Goal: Task Accomplishment & Management: Manage account settings

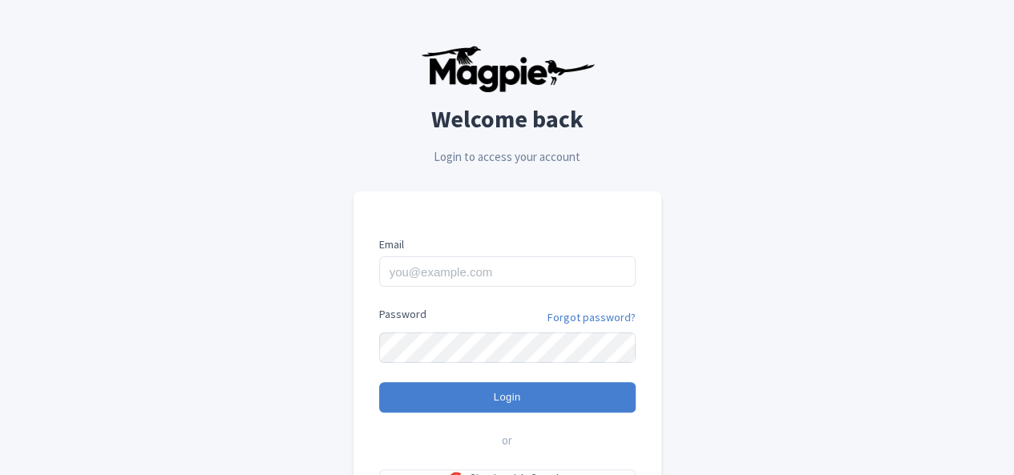
scroll to position [149, 0]
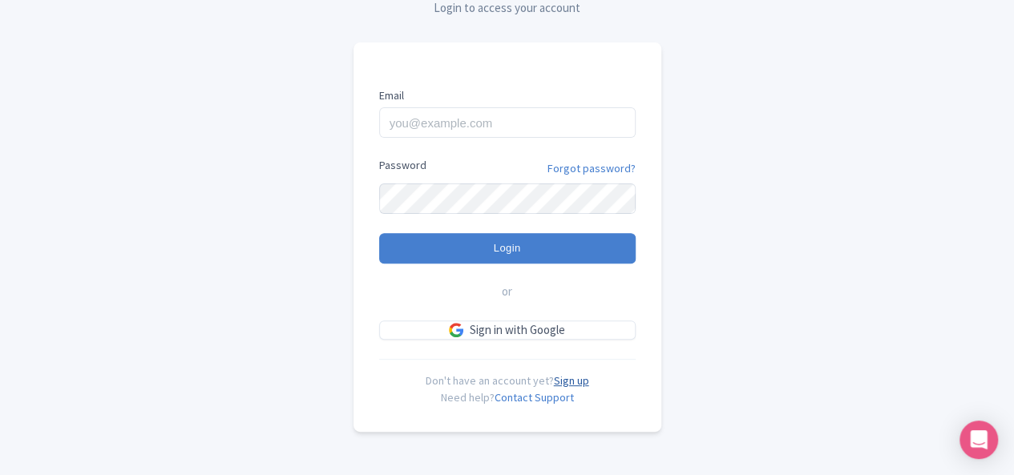
click at [568, 378] on link "Sign up" at bounding box center [571, 381] width 35 height 14
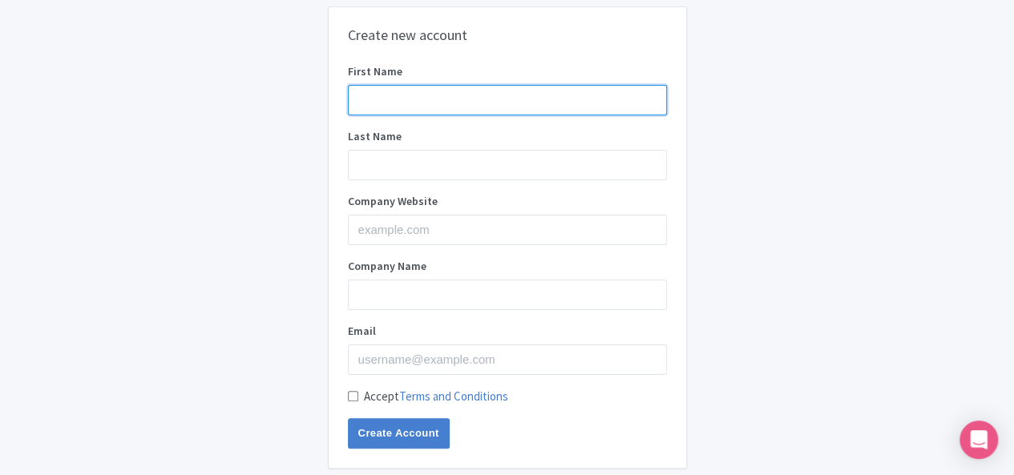
click at [528, 93] on input "First Name" at bounding box center [507, 100] width 319 height 30
type input "dignira"
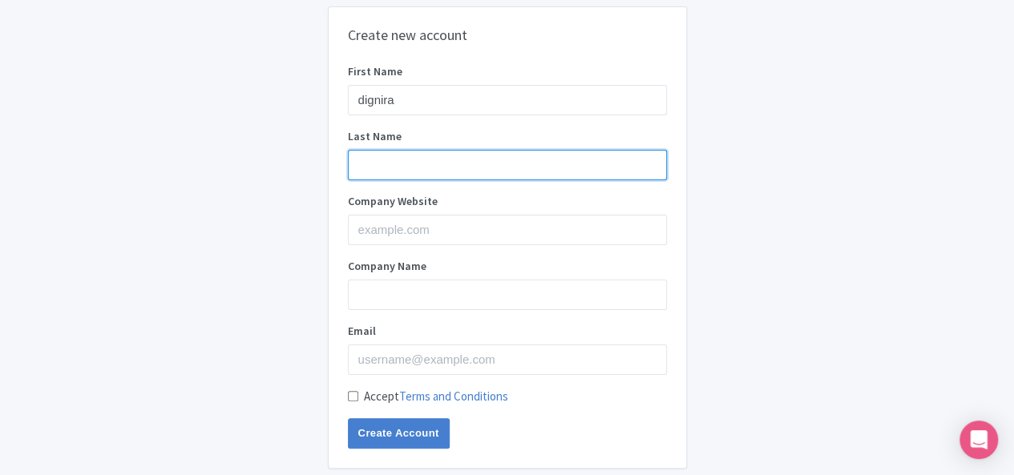
type input "marketing"
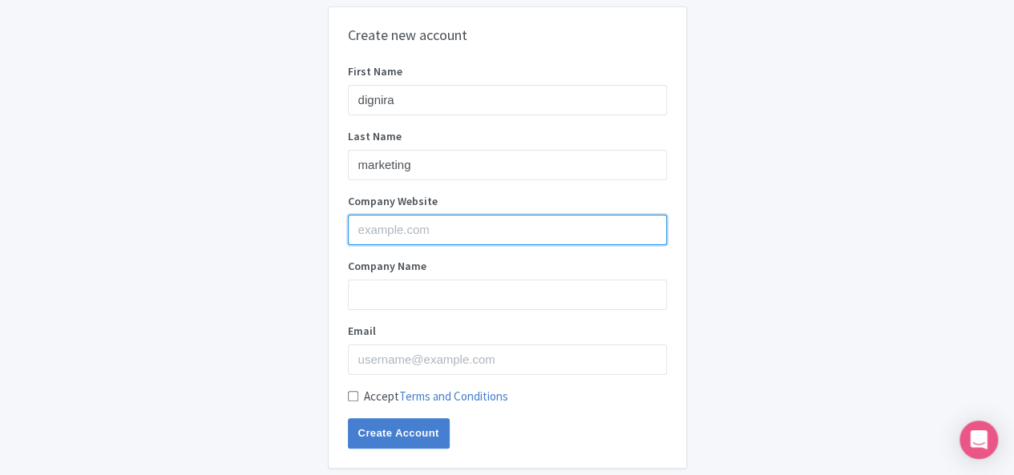
type input "dignira"
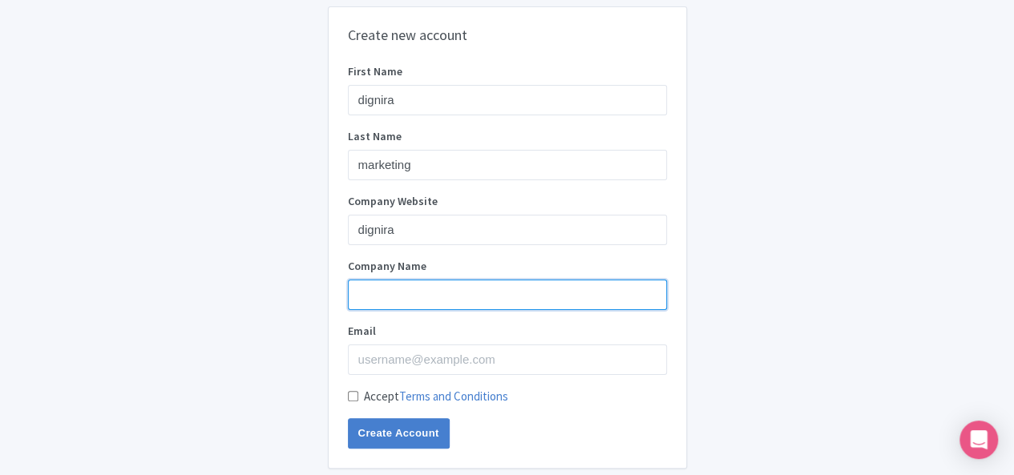
type input "dignira"
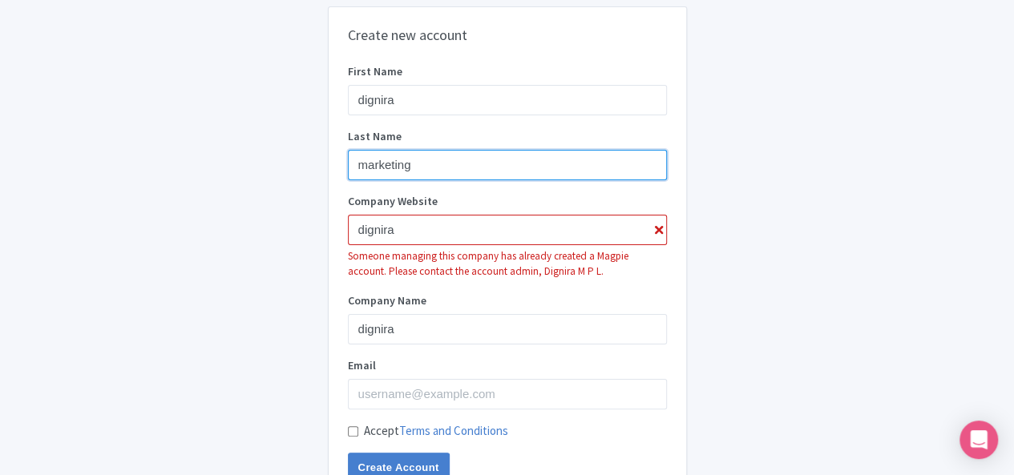
click at [355, 157] on input "marketing" at bounding box center [507, 165] width 319 height 30
type input "digital marketing"
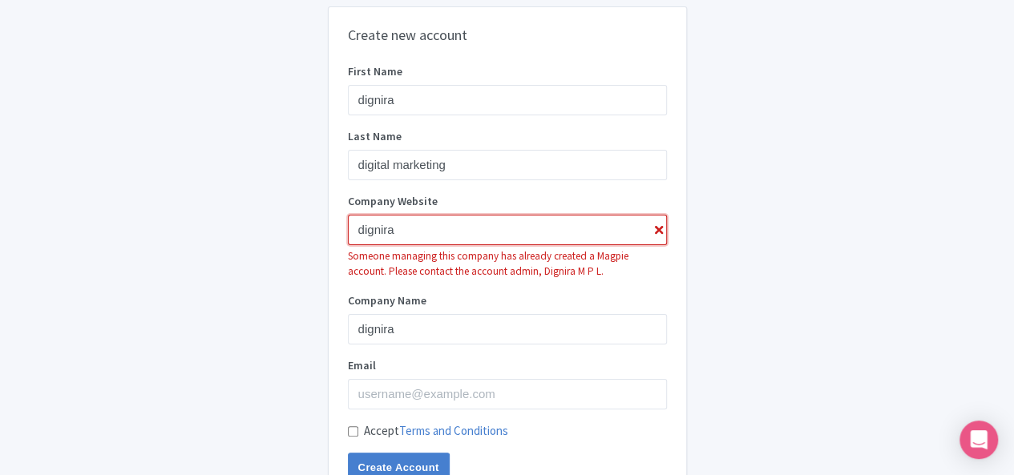
click at [419, 223] on input "dignira" at bounding box center [507, 230] width 319 height 30
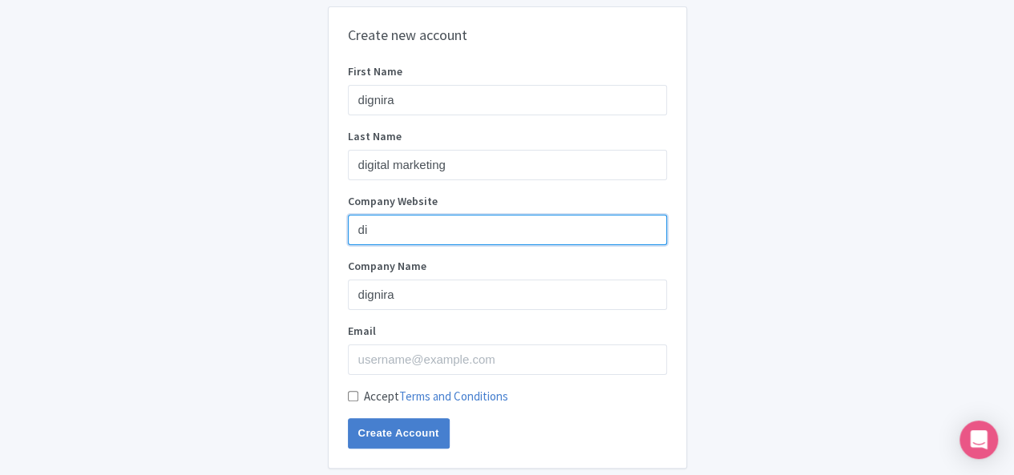
type input "d"
paste input "https://dignira.com/professional-web-design-service-in-chennai"
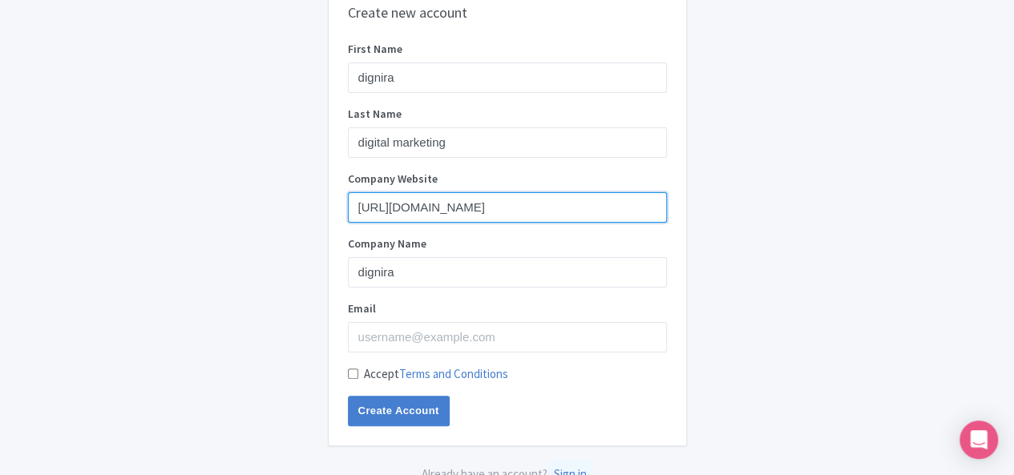
scroll to position [35, 0]
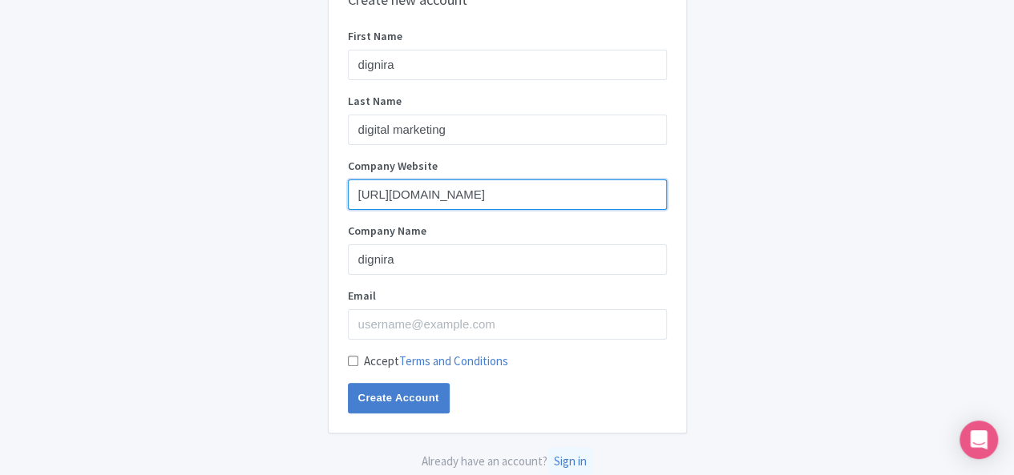
type input "https://dignira.com/professional-web-design-service-in-chennai"
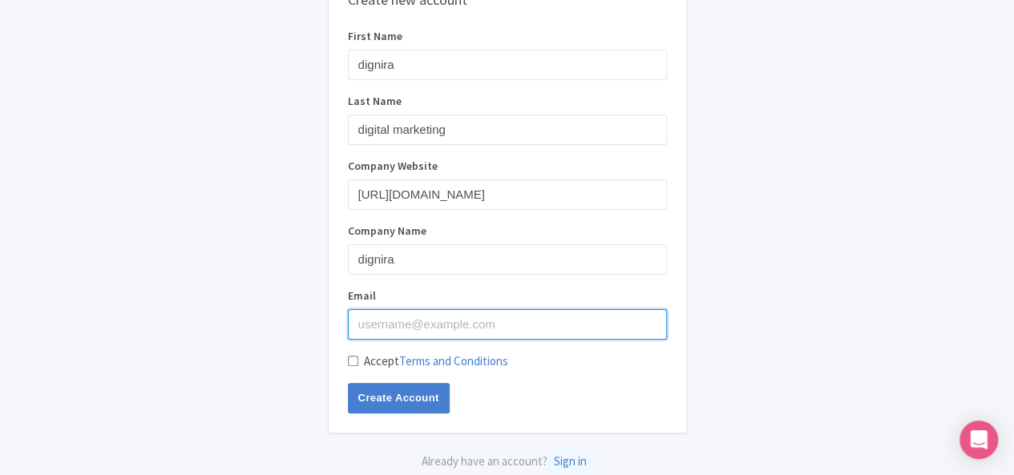
click at [423, 312] on input "Email" at bounding box center [507, 325] width 319 height 30
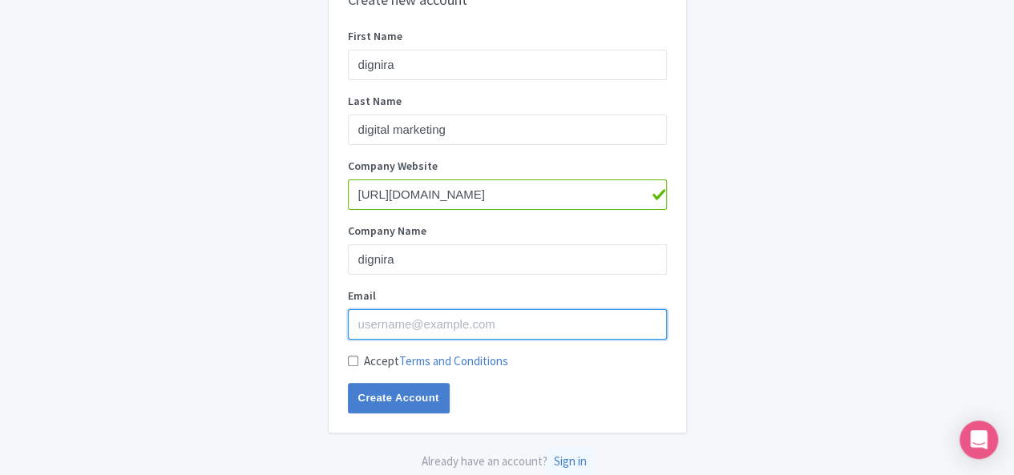
type input "v"
paste input "[EMAIL_ADDRESS][DOMAIN_NAME]"
type input "[EMAIL_ADDRESS][DOMAIN_NAME]"
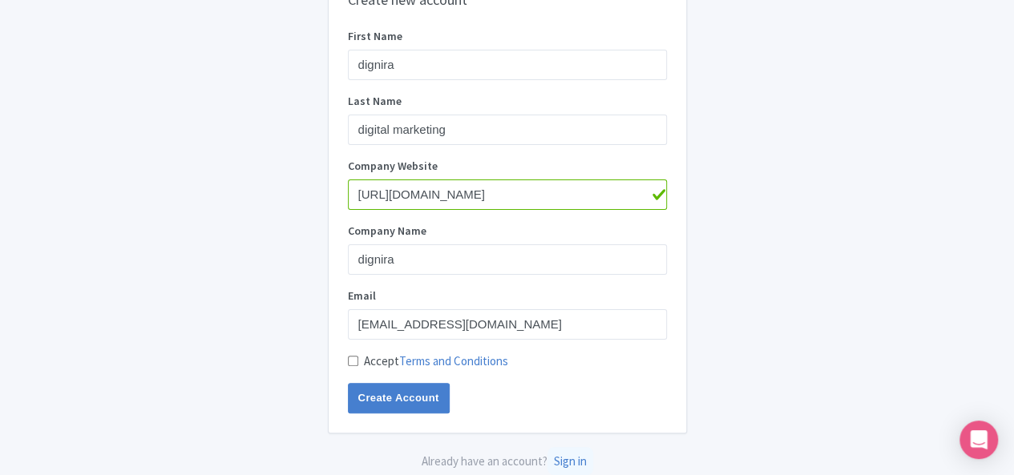
click at [351, 362] on input "Accept Terms and Conditions" at bounding box center [353, 361] width 10 height 10
checkbox input "true"
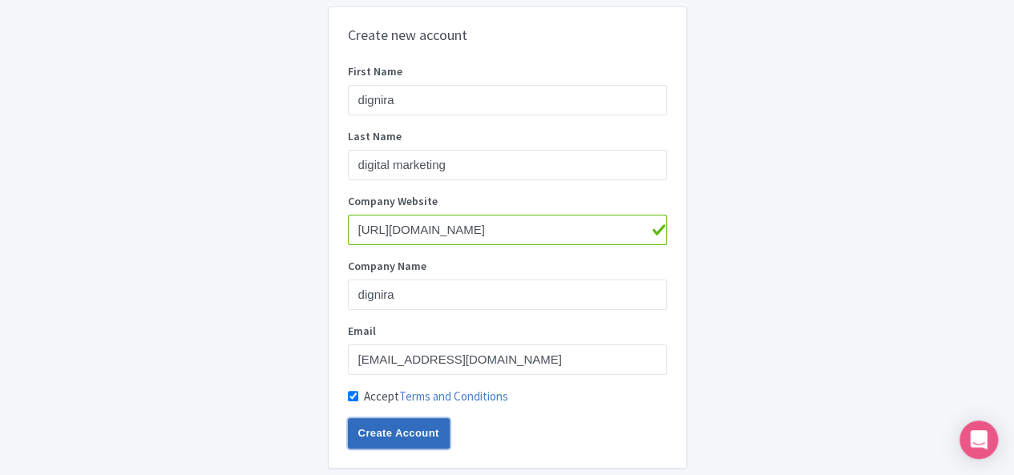
click at [418, 437] on input "Create Account" at bounding box center [399, 434] width 102 height 30
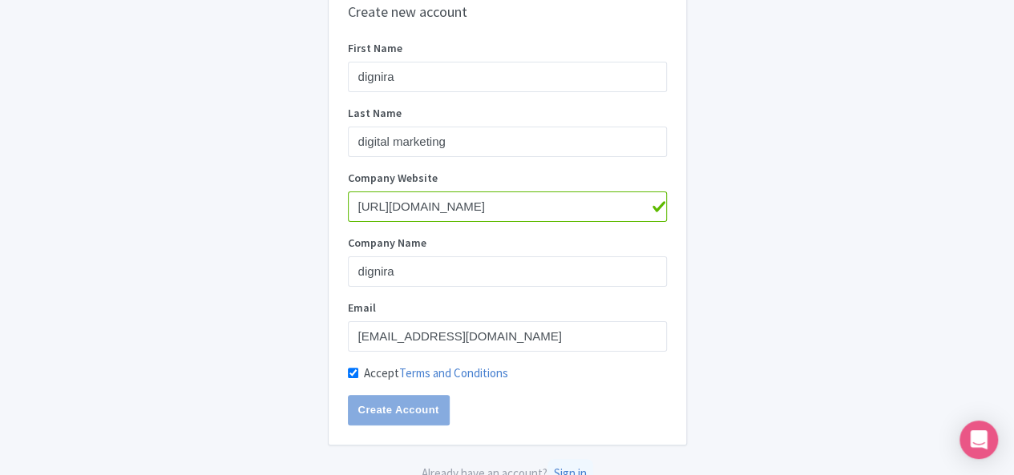
scroll to position [35, 0]
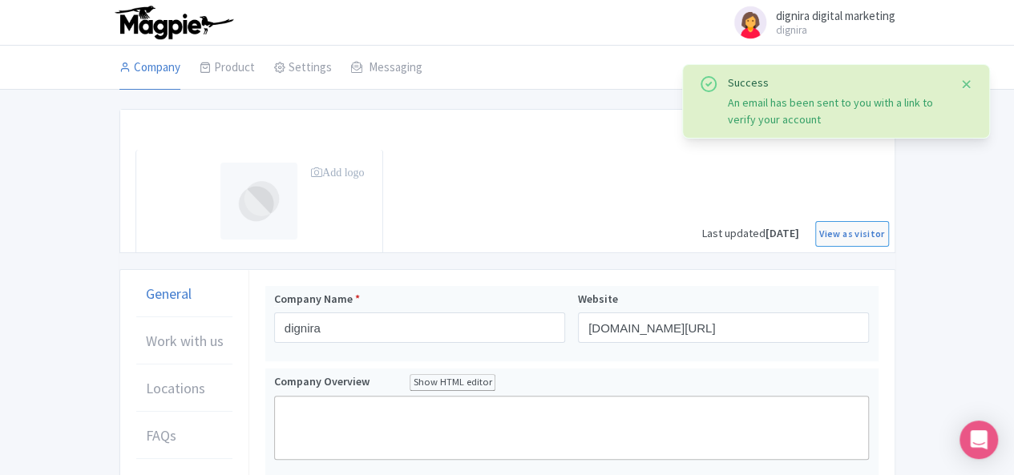
click at [969, 78] on button "Close" at bounding box center [967, 84] width 13 height 19
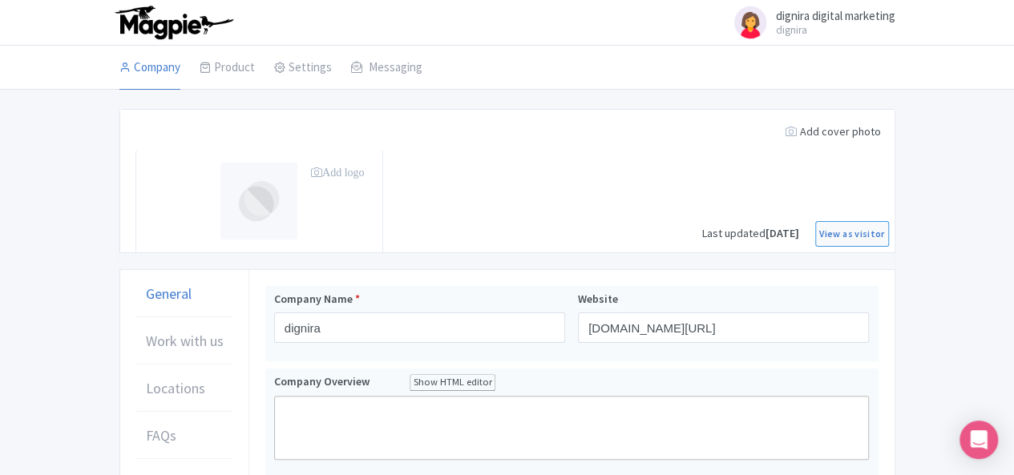
click at [888, 131] on div "Add cover photo" at bounding box center [833, 132] width 108 height 30
click at [305, 164] on div "Add logo" at bounding box center [340, 173] width 70 height 30
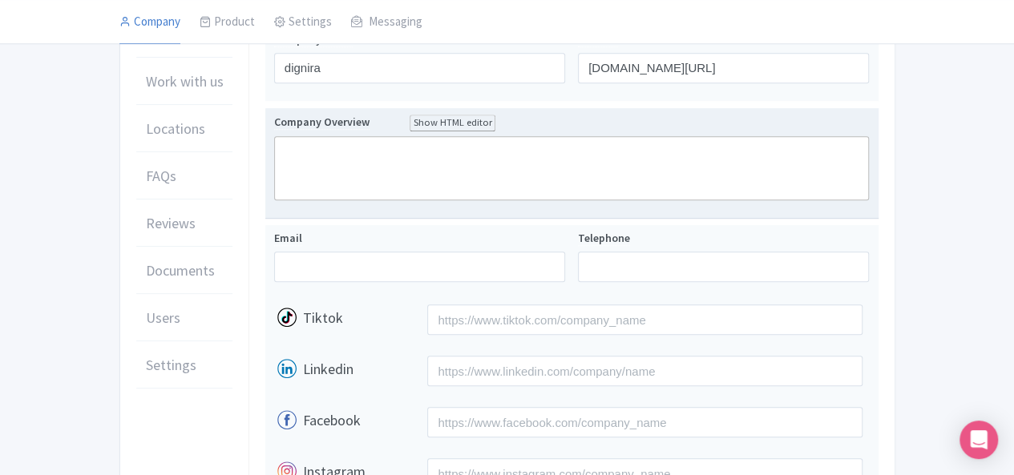
scroll to position [401, 0]
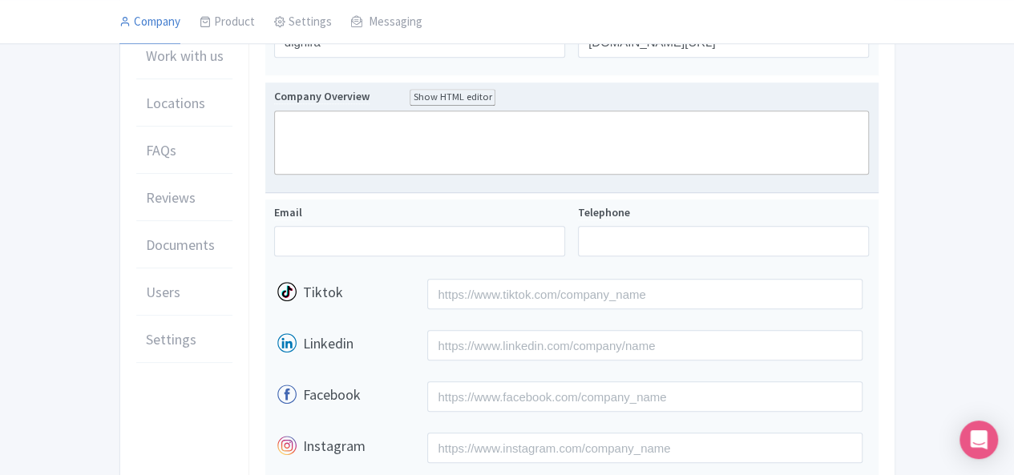
click at [340, 175] on trix-editor at bounding box center [572, 143] width 596 height 64
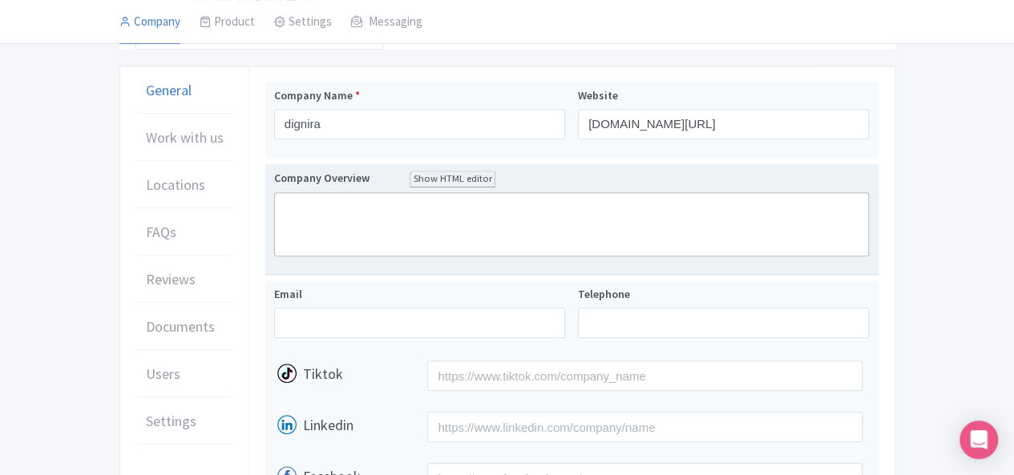
scroll to position [290, 0]
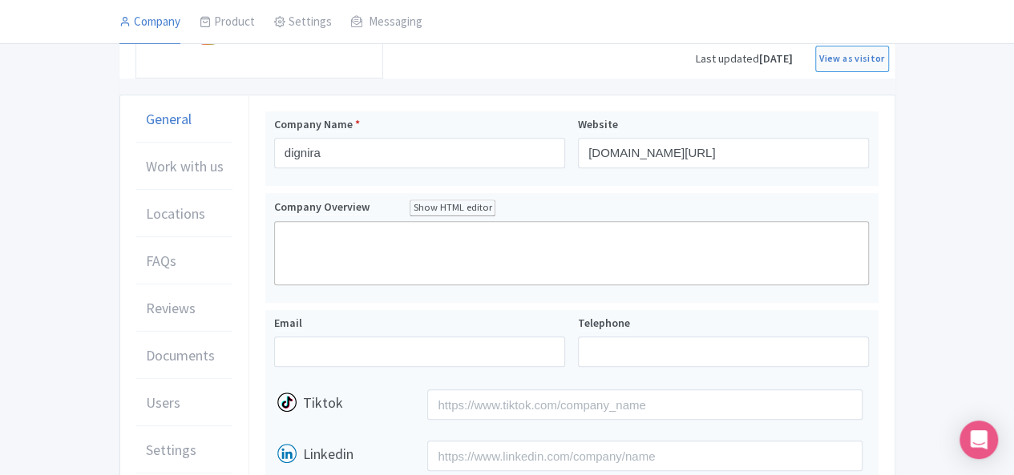
paste trix-editor "<div>Dignira - Digital Marketing Solutions At Dignira, we provide expert digita…"
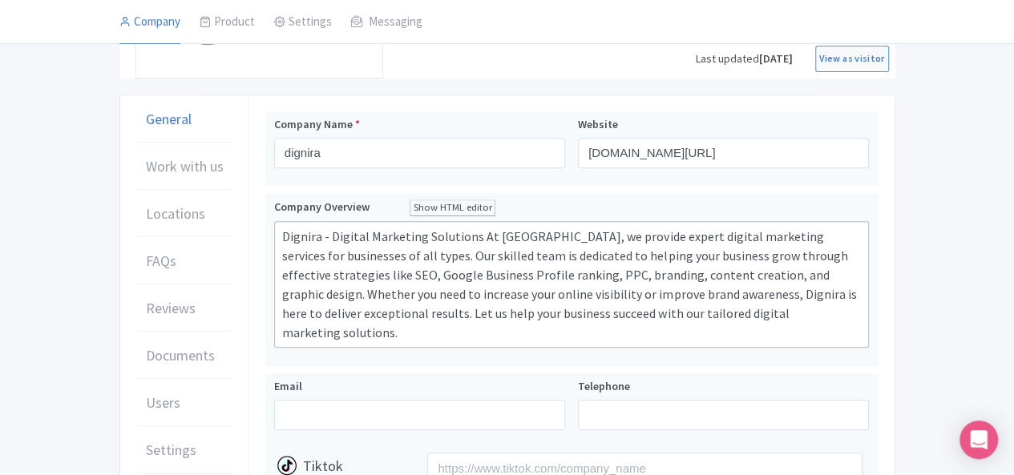
type trix-editor "<div>Dignira - Digital Marketing Solutions At Dignira, we provide expert digita…"
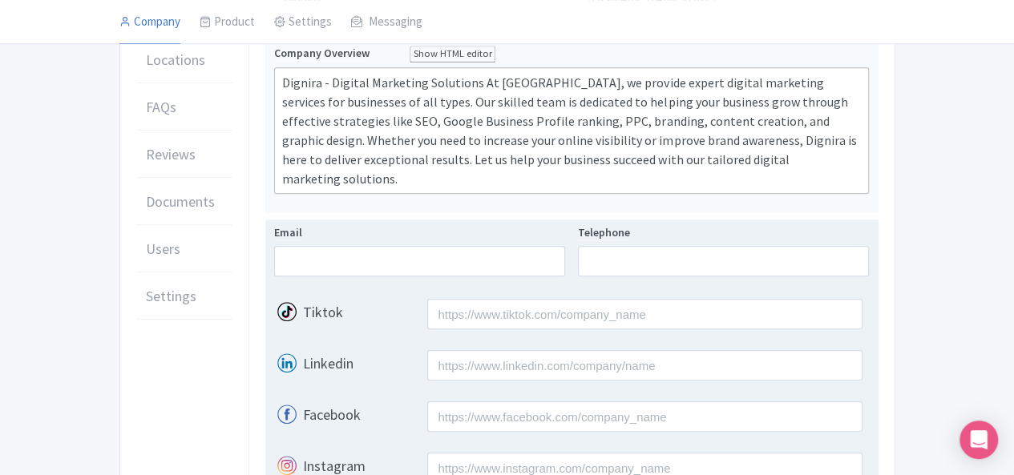
scroll to position [451, 0]
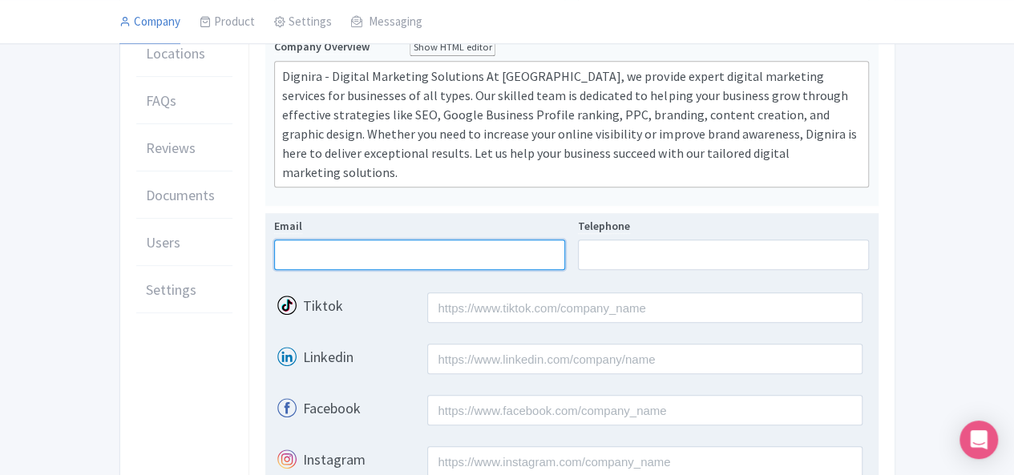
click at [274, 270] on input "Email" at bounding box center [419, 255] width 291 height 30
type input "v"
paste input "[EMAIL_ADDRESS][DOMAIN_NAME]"
type input "[EMAIL_ADDRESS][DOMAIN_NAME]"
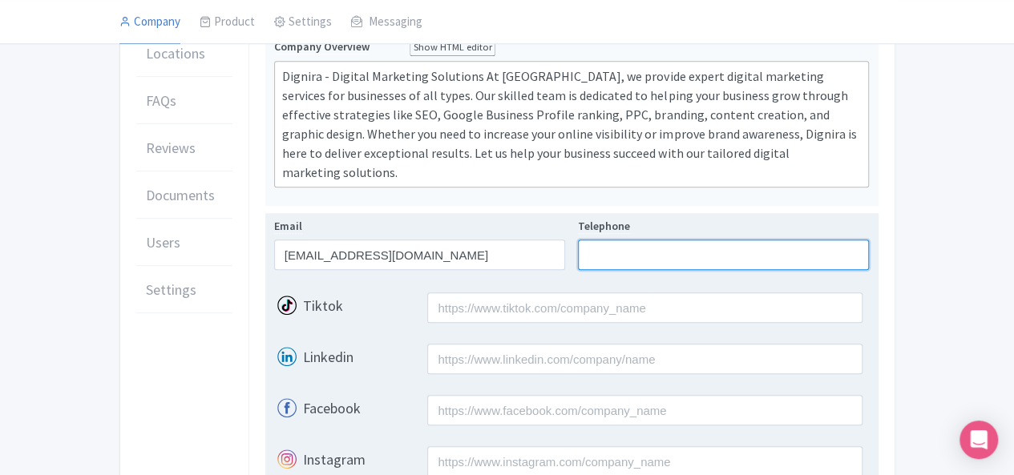
click at [651, 270] on input "Telephone" at bounding box center [723, 255] width 291 height 30
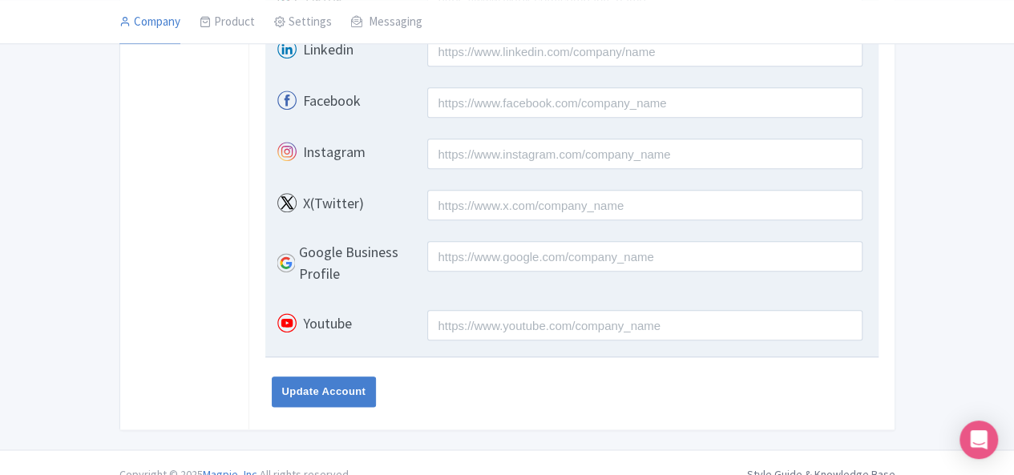
scroll to position [771, 0]
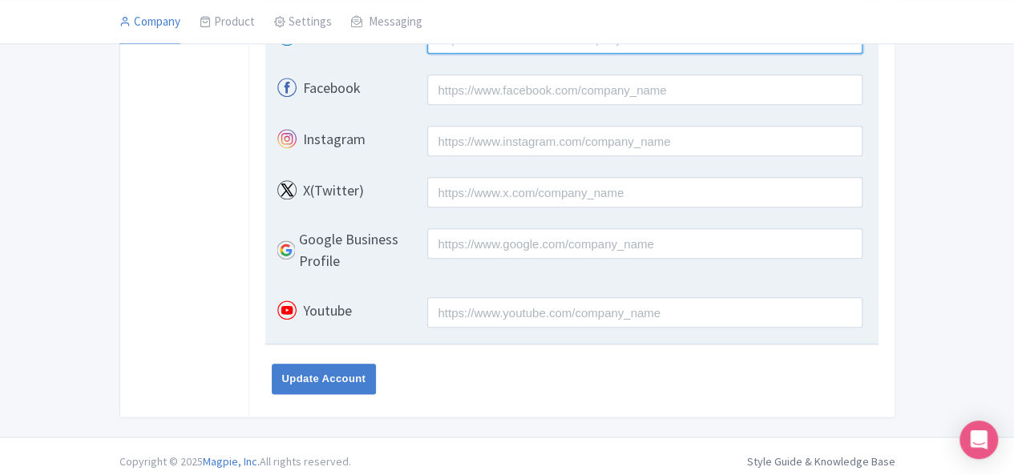
click at [517, 54] on input "Linkedin" at bounding box center [644, 38] width 435 height 30
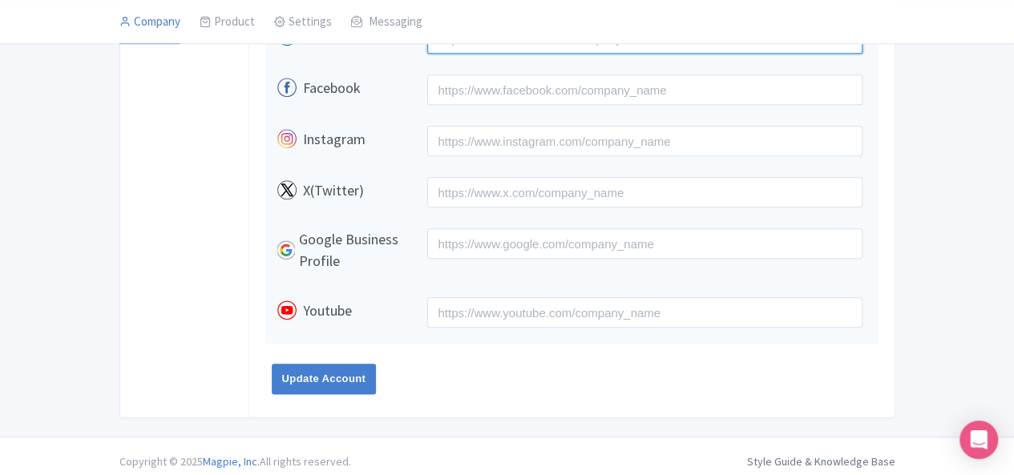
paste input "https://www.linkedin.com/company/dignira-marketing-pvt-ltd"
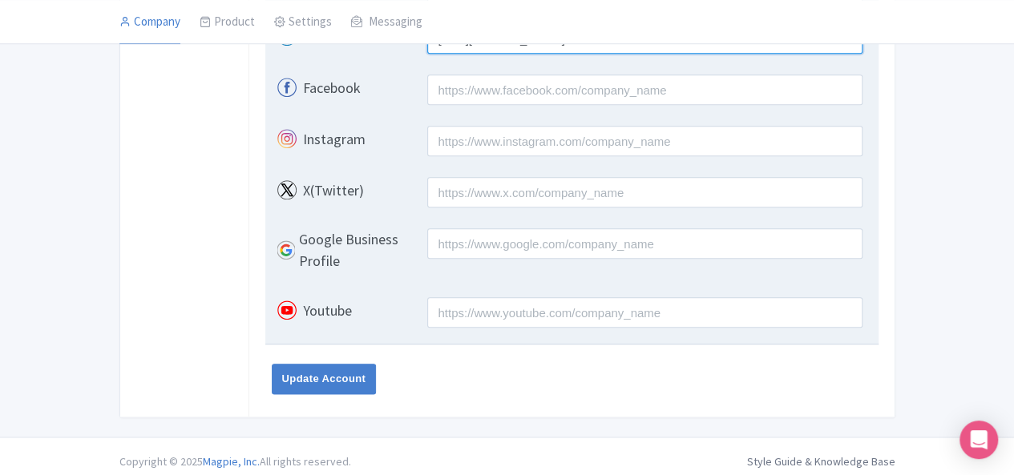
type input "https://www.linkedin.com/company/dignira-marketing-pvt-ltd"
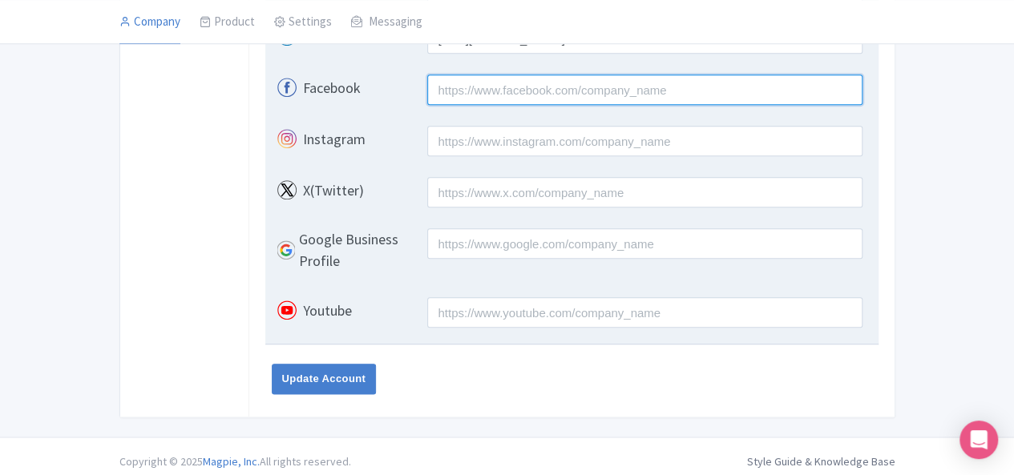
click at [549, 105] on input "Facebook" at bounding box center [644, 90] width 435 height 30
paste input "https://www.facebook.com/dignira/"
type input "https://www.facebook.com/dignira/"
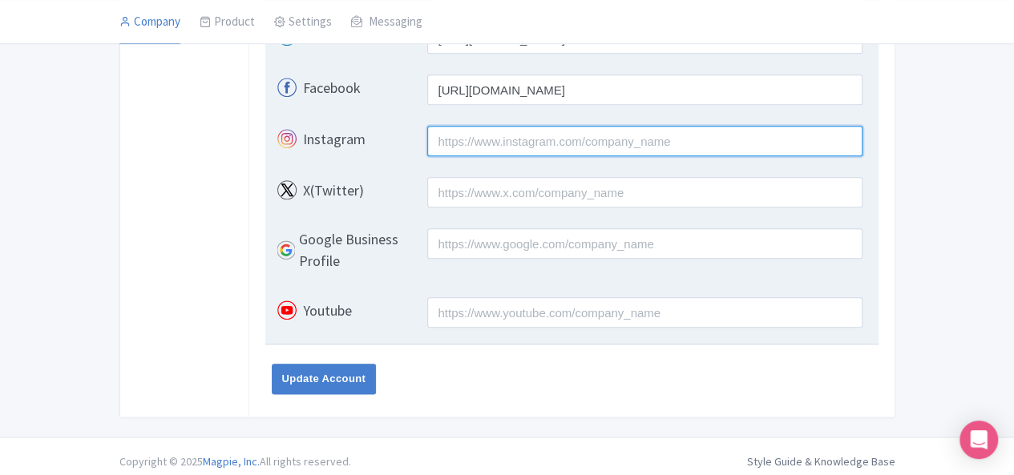
click at [475, 156] on input "Instagram" at bounding box center [644, 141] width 435 height 30
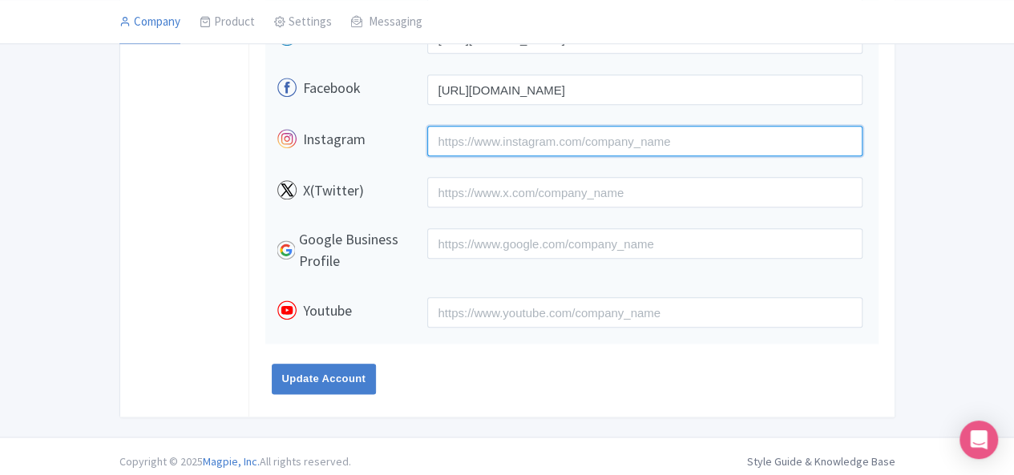
paste input "https://www.instagram.com/digniramarketingsolutions/"
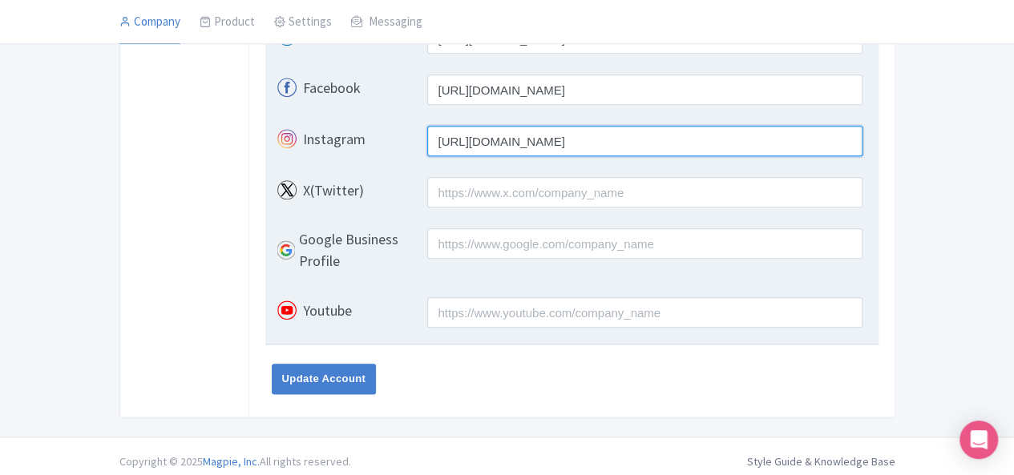
type input "https://www.instagram.com/digniramarketingsolutions/"
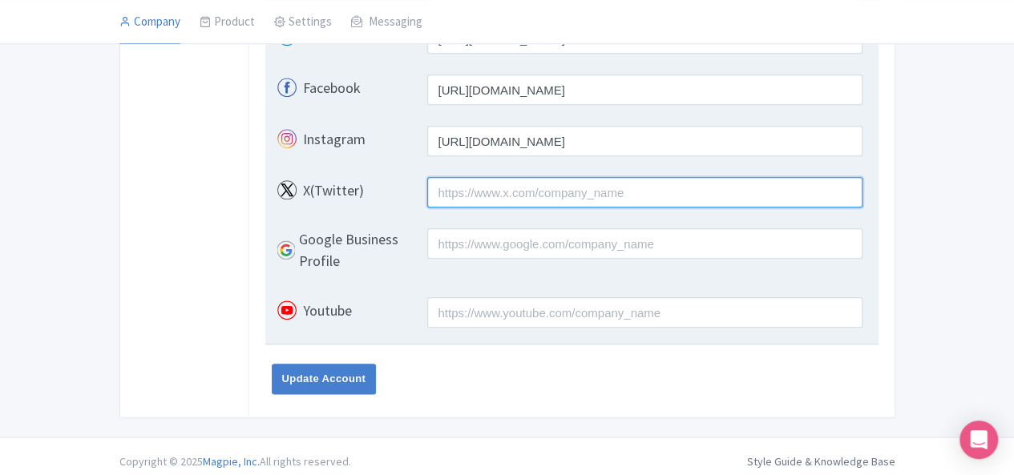
click at [447, 208] on input "X(Twitter)" at bounding box center [644, 192] width 435 height 30
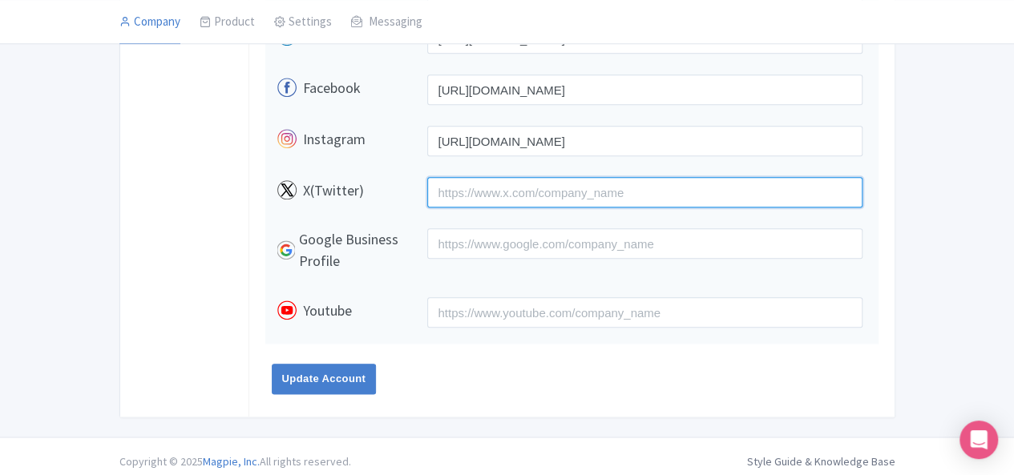
paste input "https://x.com/dignira49076"
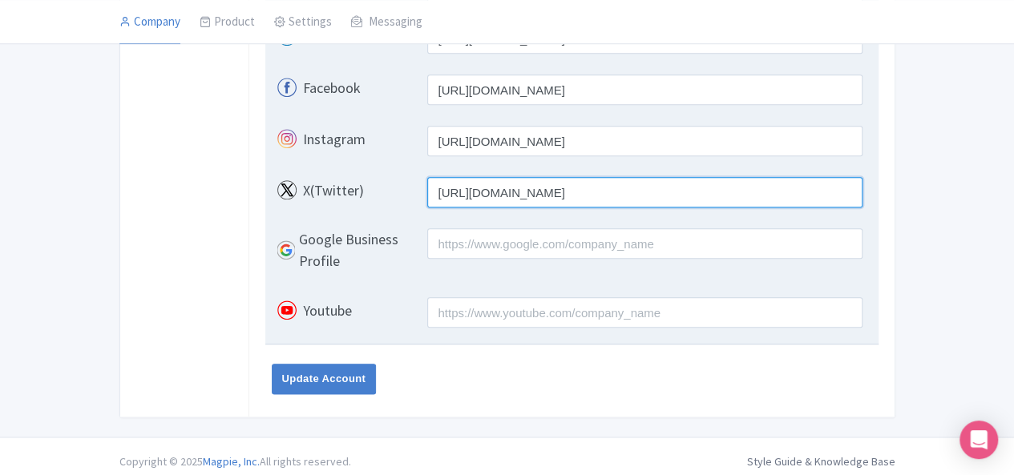
type input "https://x.com/dignira49076"
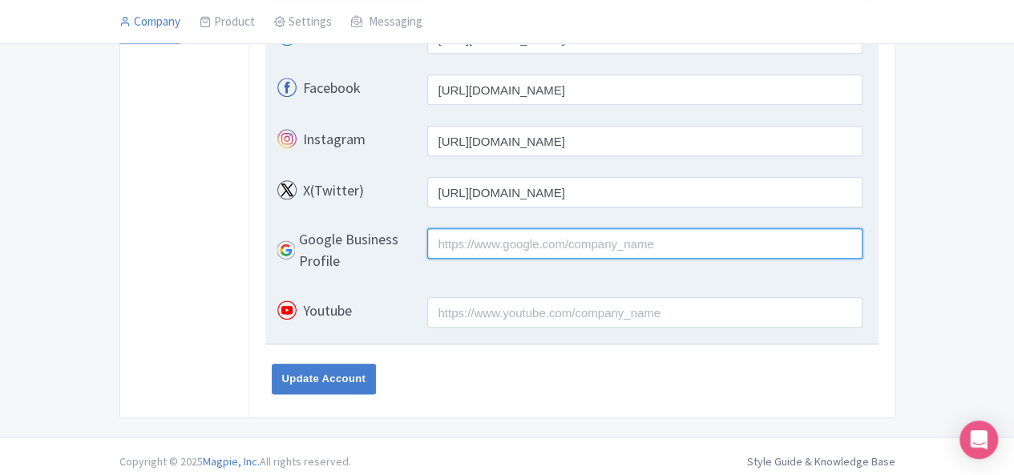
click at [500, 259] on input "Google Business Profile" at bounding box center [644, 244] width 435 height 30
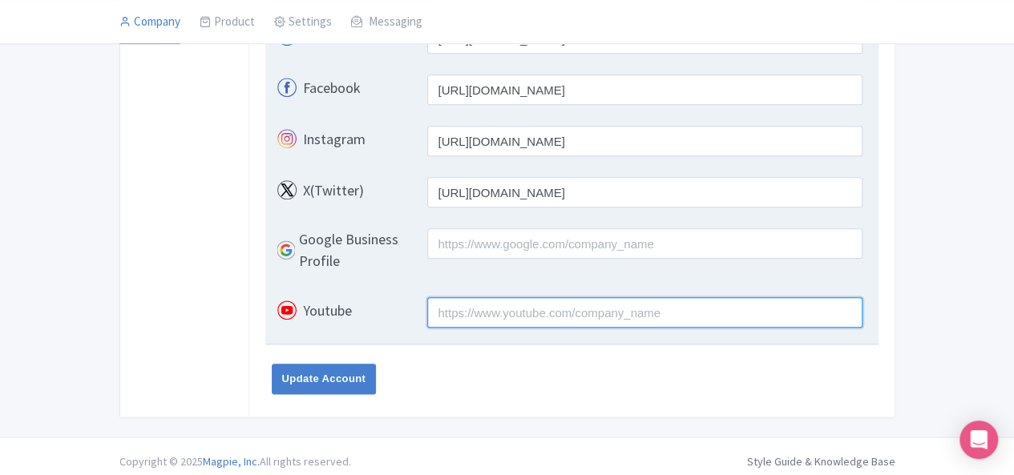
click at [496, 327] on input "Youtube" at bounding box center [644, 312] width 435 height 30
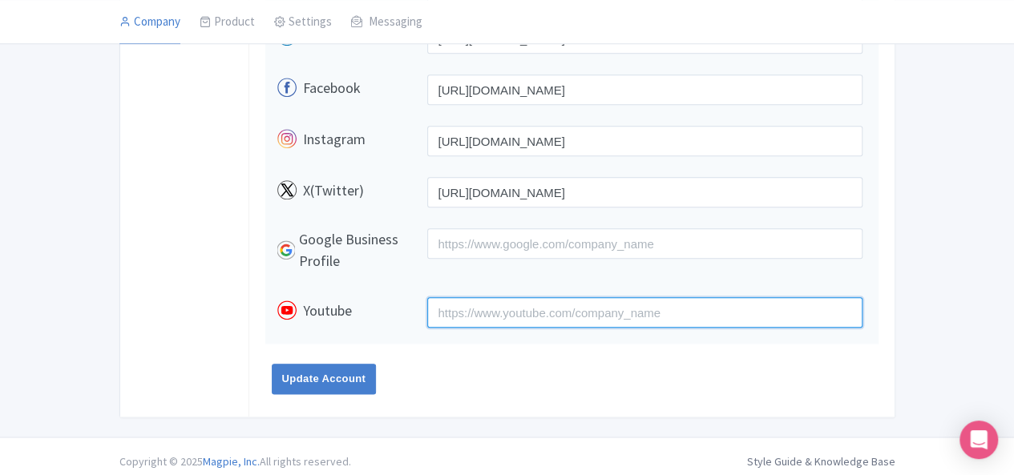
paste input "https://www.youtube.com/@Dignira"
type input "https://www.youtube.com/@Dignira"
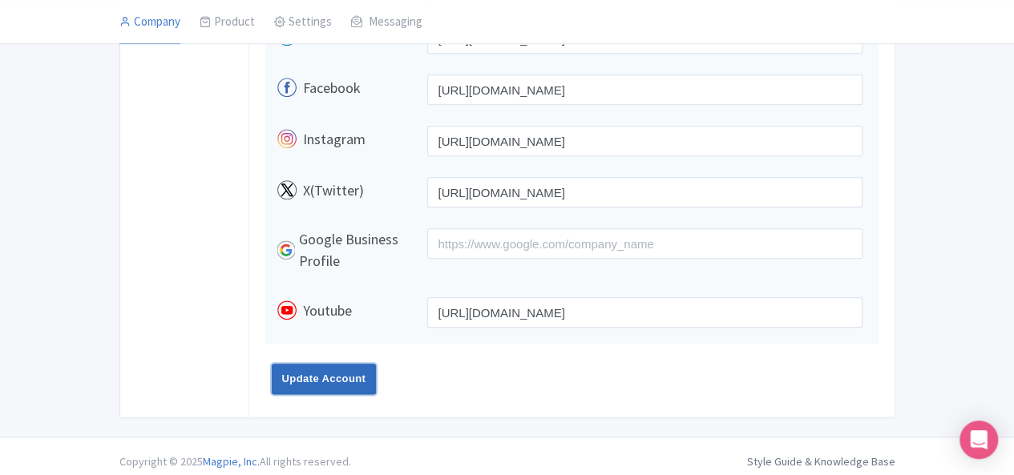
click at [272, 395] on input "Update Account" at bounding box center [324, 379] width 105 height 30
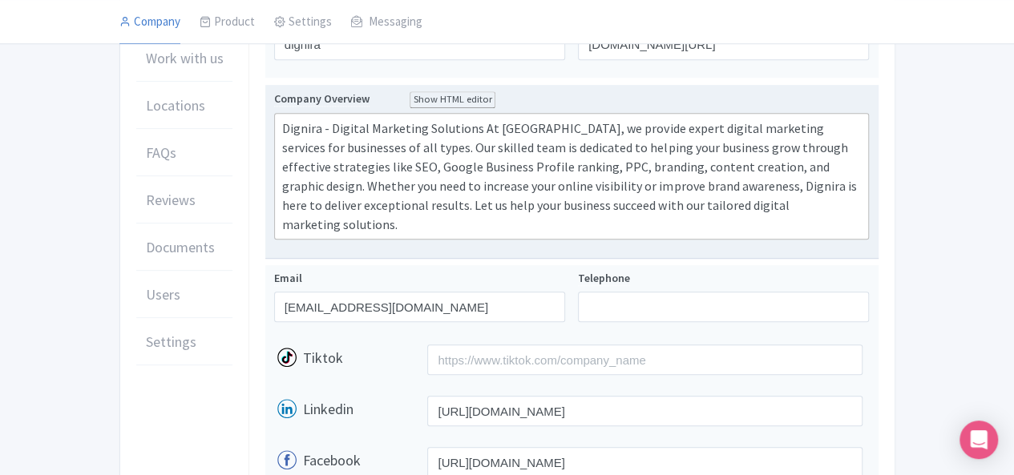
scroll to position [370, 0]
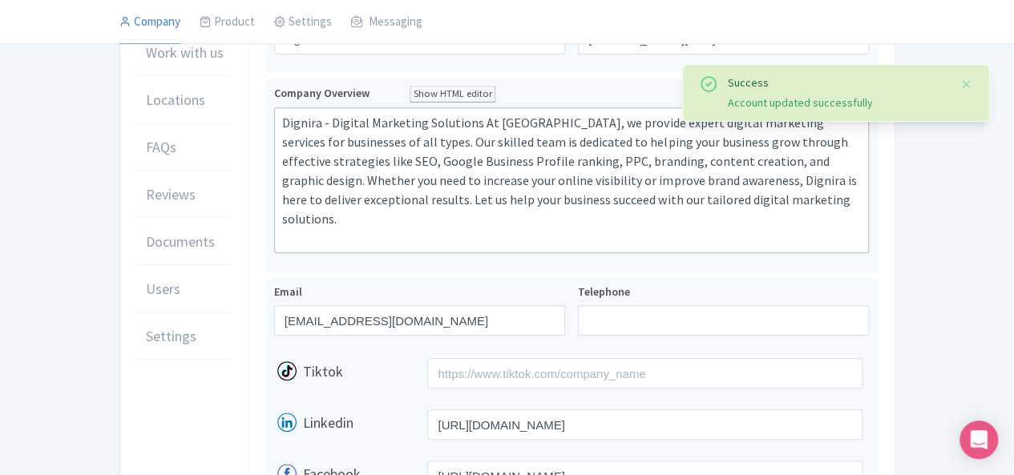
scroll to position [241, 0]
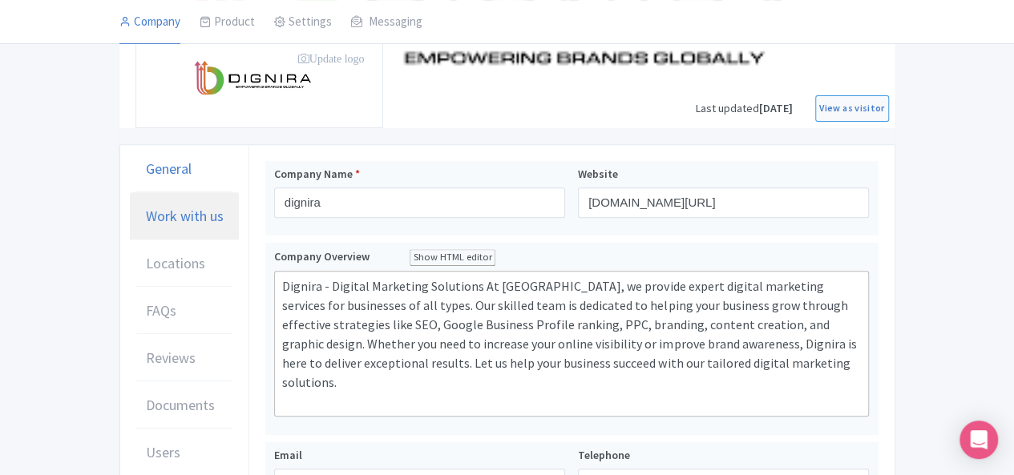
click at [130, 241] on link "Work with us" at bounding box center [184, 216] width 109 height 48
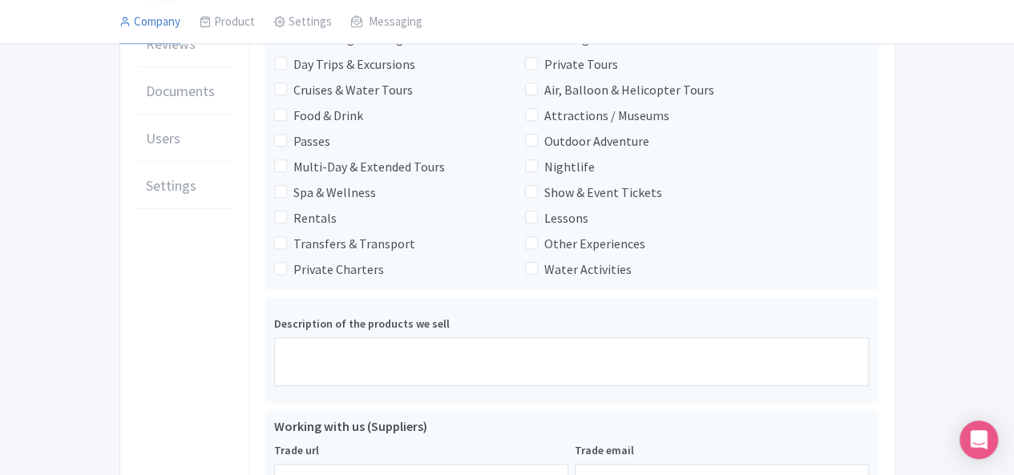
scroll to position [561, 0]
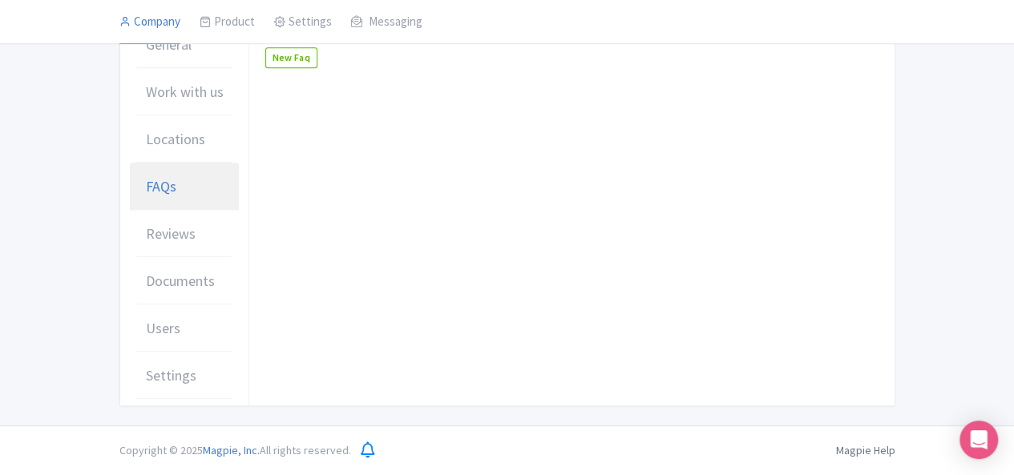
scroll to position [433, 0]
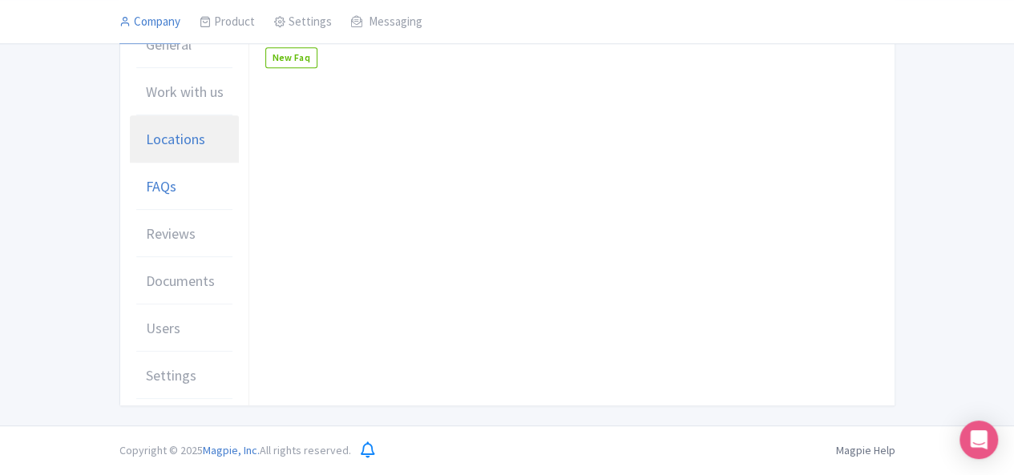
click at [136, 127] on link "Locations" at bounding box center [184, 139] width 109 height 48
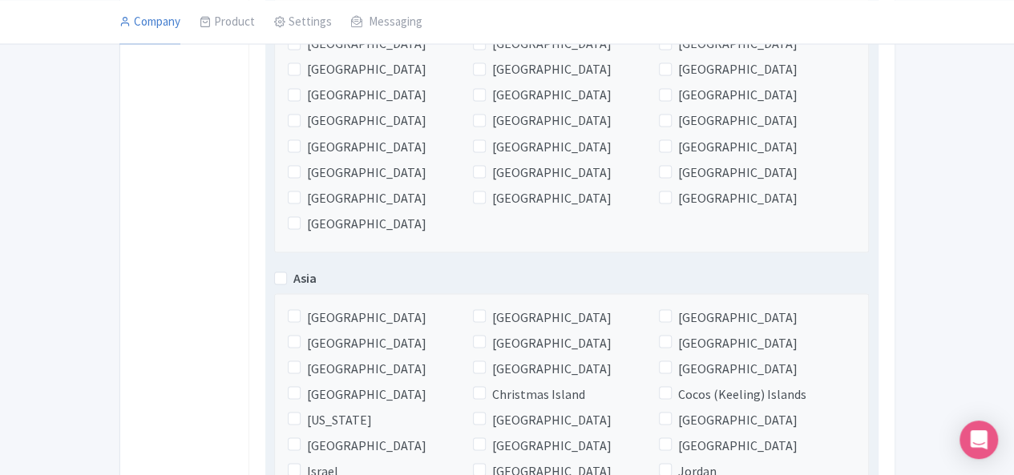
scroll to position [1556, 0]
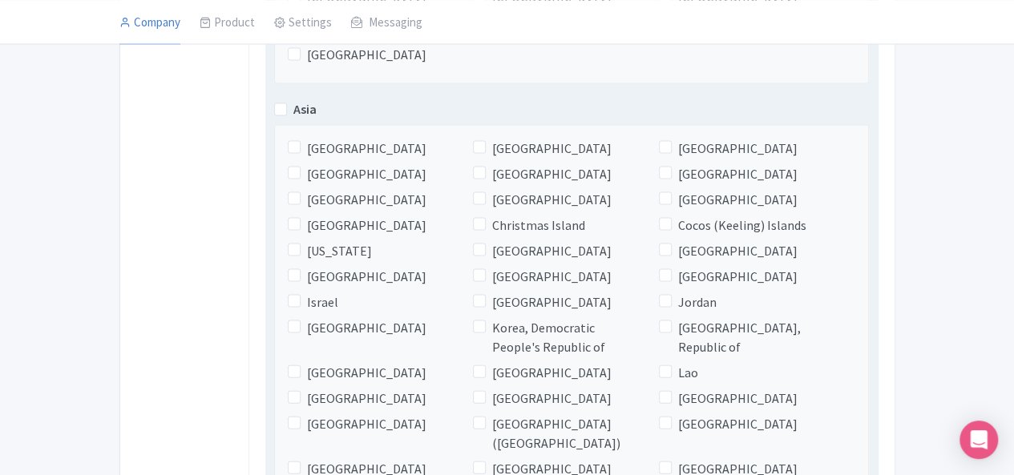
click at [702, 241] on span "[GEOGRAPHIC_DATA]" at bounding box center [737, 250] width 119 height 19
click at [689, 241] on input "[GEOGRAPHIC_DATA]" at bounding box center [683, 246] width 10 height 10
checkbox input "true"
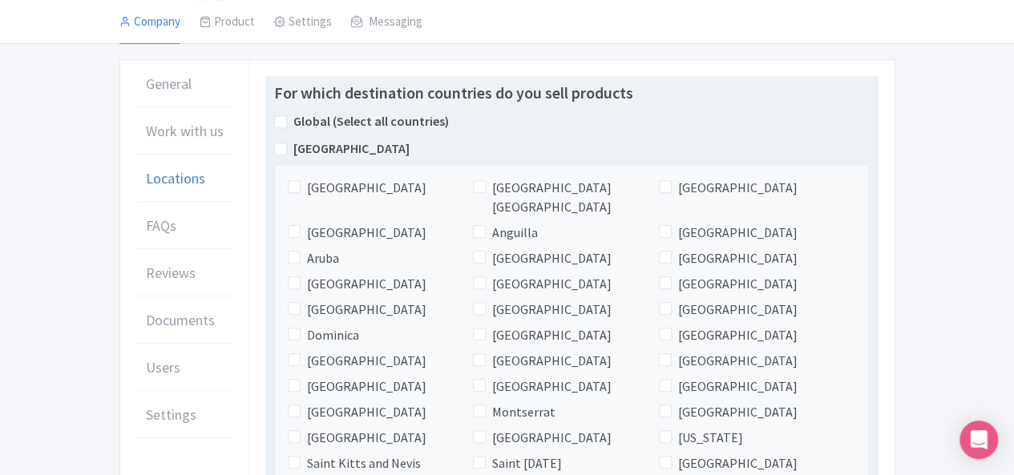
scroll to position [481, 0]
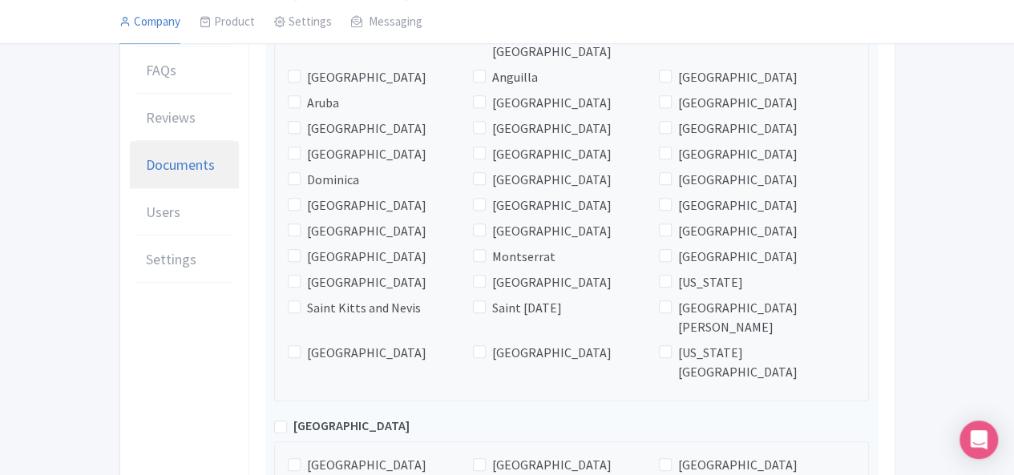
click at [146, 176] on span "Documents" at bounding box center [180, 165] width 69 height 22
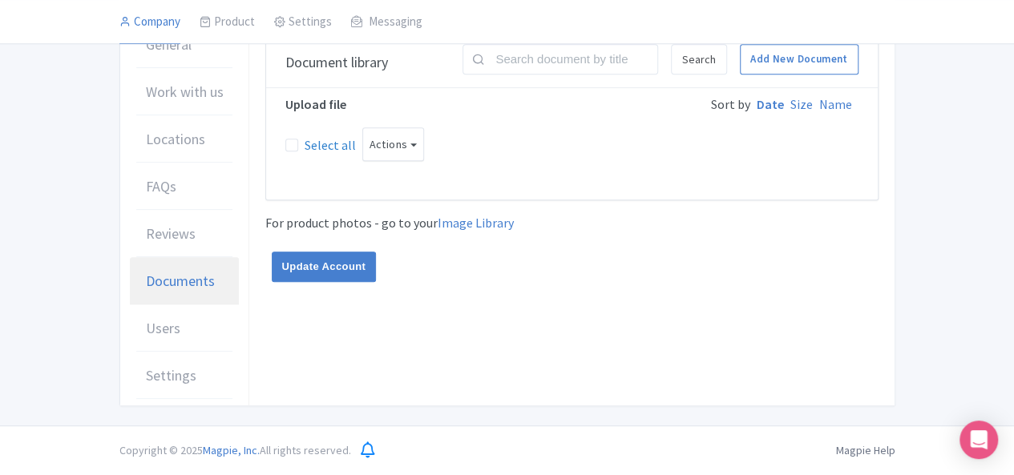
scroll to position [433, 0]
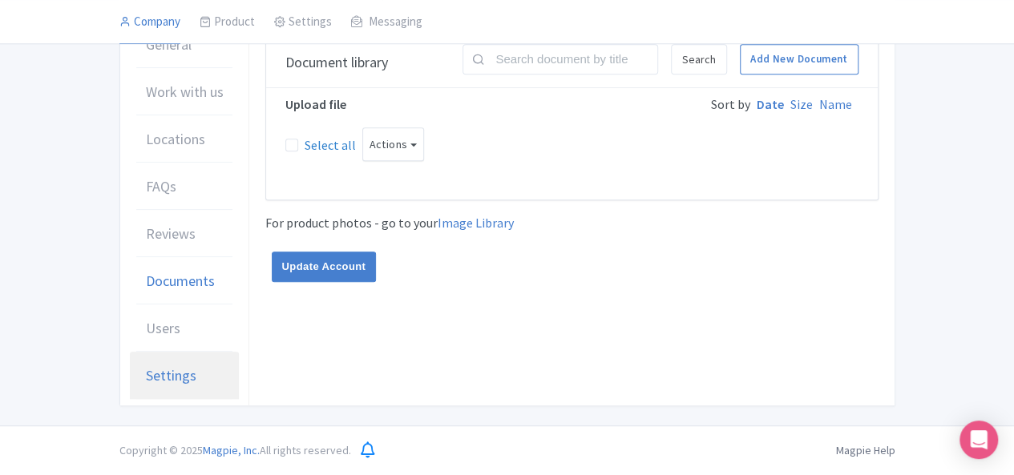
click at [146, 386] on span "Settings" at bounding box center [171, 376] width 51 height 22
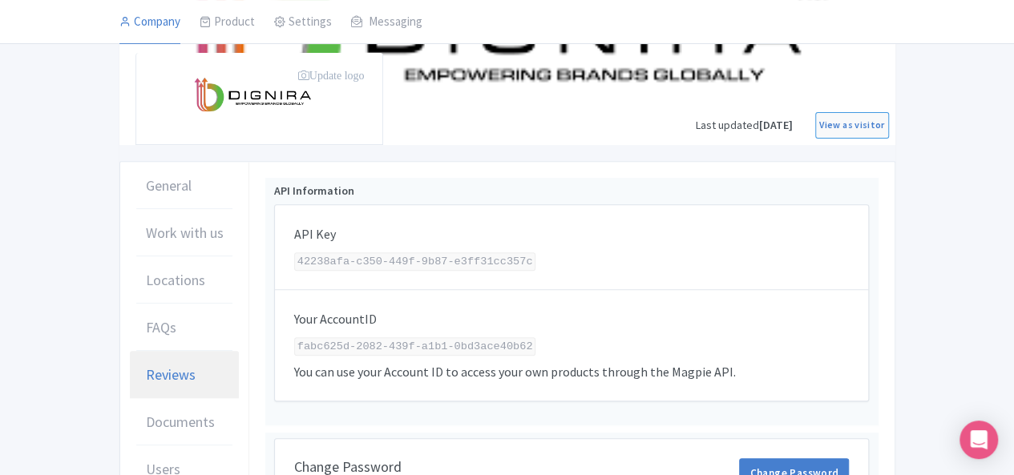
scroll to position [321, 0]
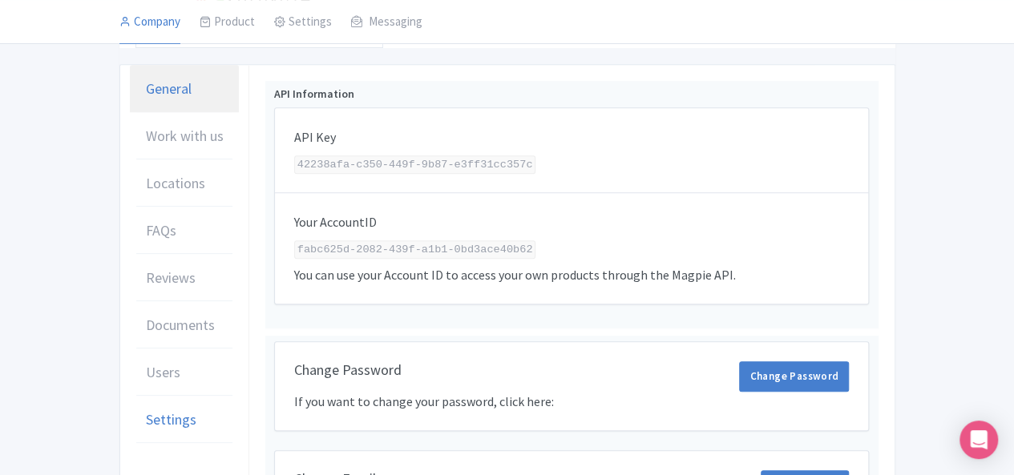
click at [130, 113] on link "General" at bounding box center [184, 89] width 109 height 48
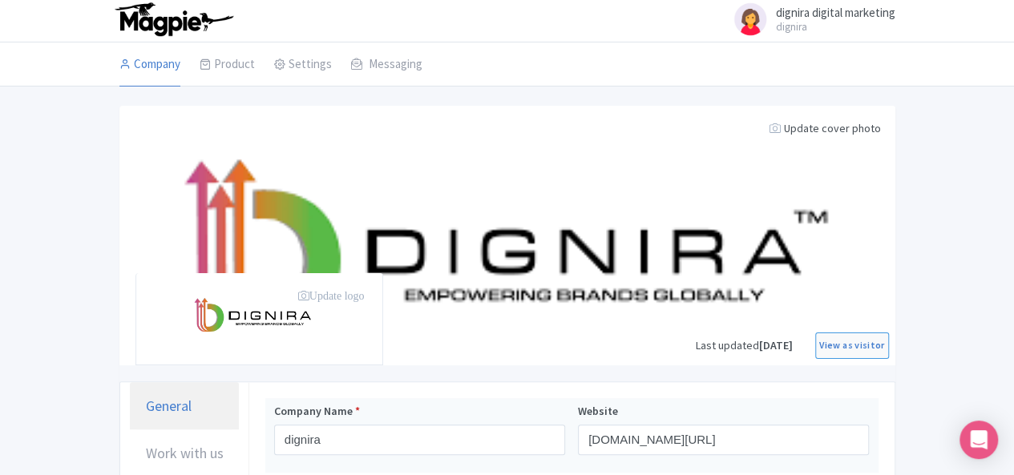
scroll to position [0, 0]
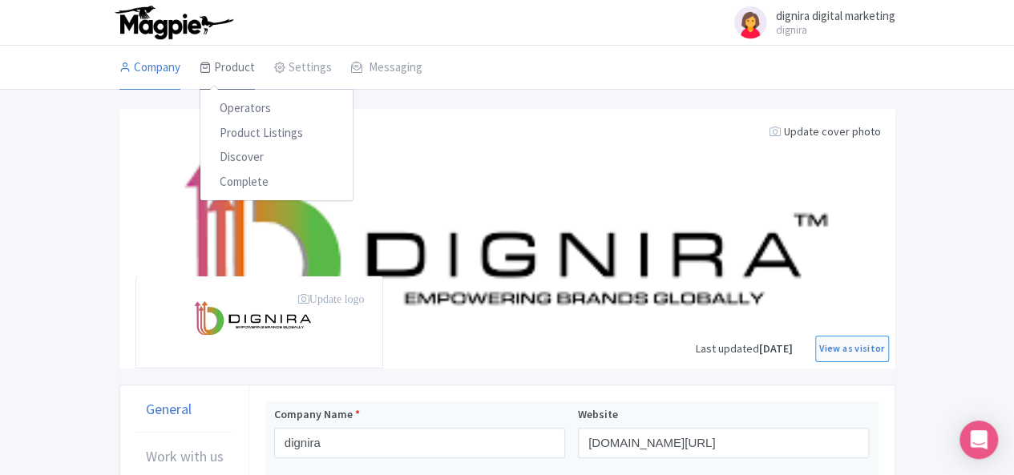
click at [200, 75] on link "Product" at bounding box center [227, 68] width 55 height 45
